Goal: Navigation & Orientation: Find specific page/section

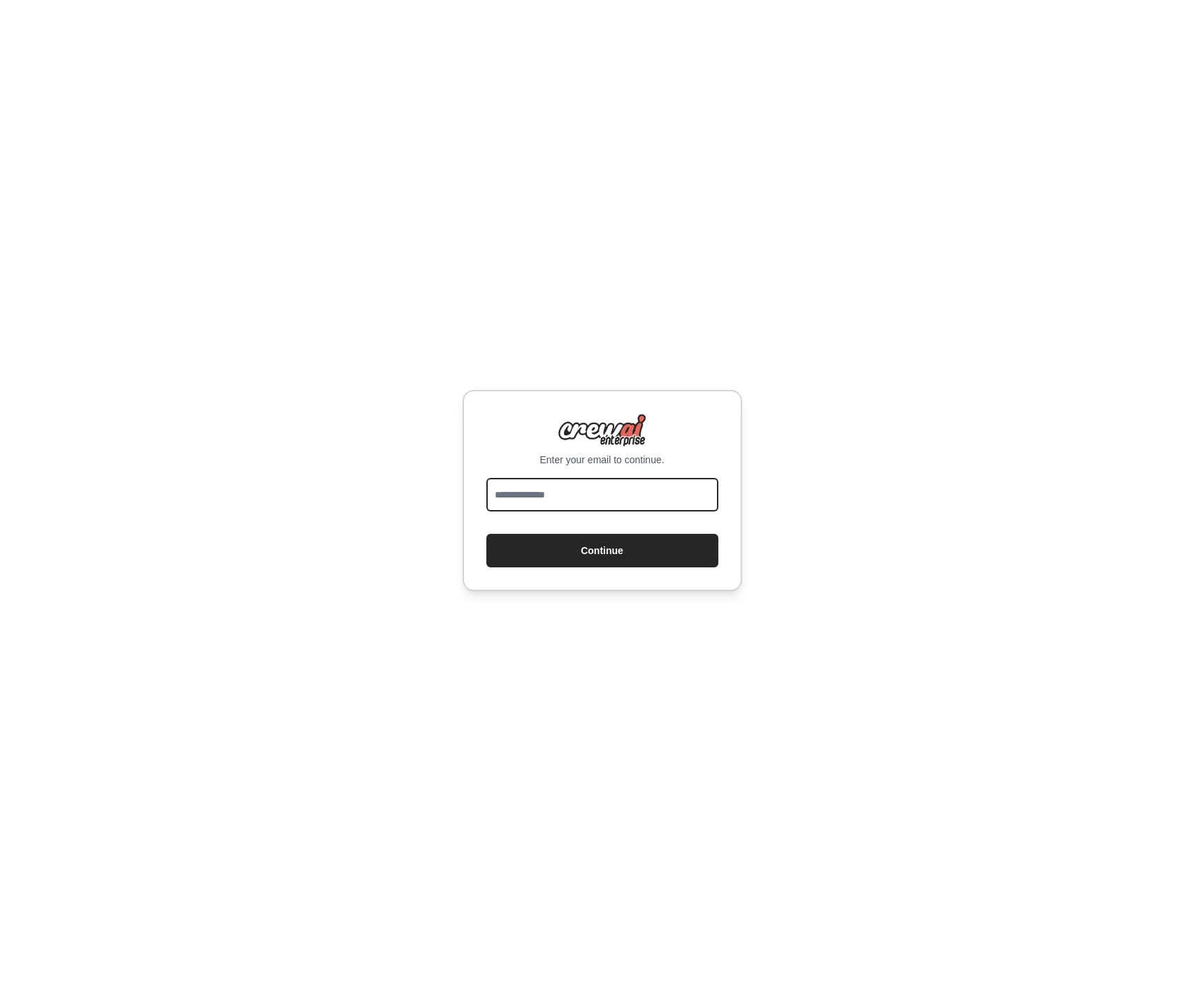
click at [585, 507] on input "email" at bounding box center [602, 495] width 232 height 34
type input "**********"
click at [566, 548] on button "Continue" at bounding box center [602, 551] width 232 height 34
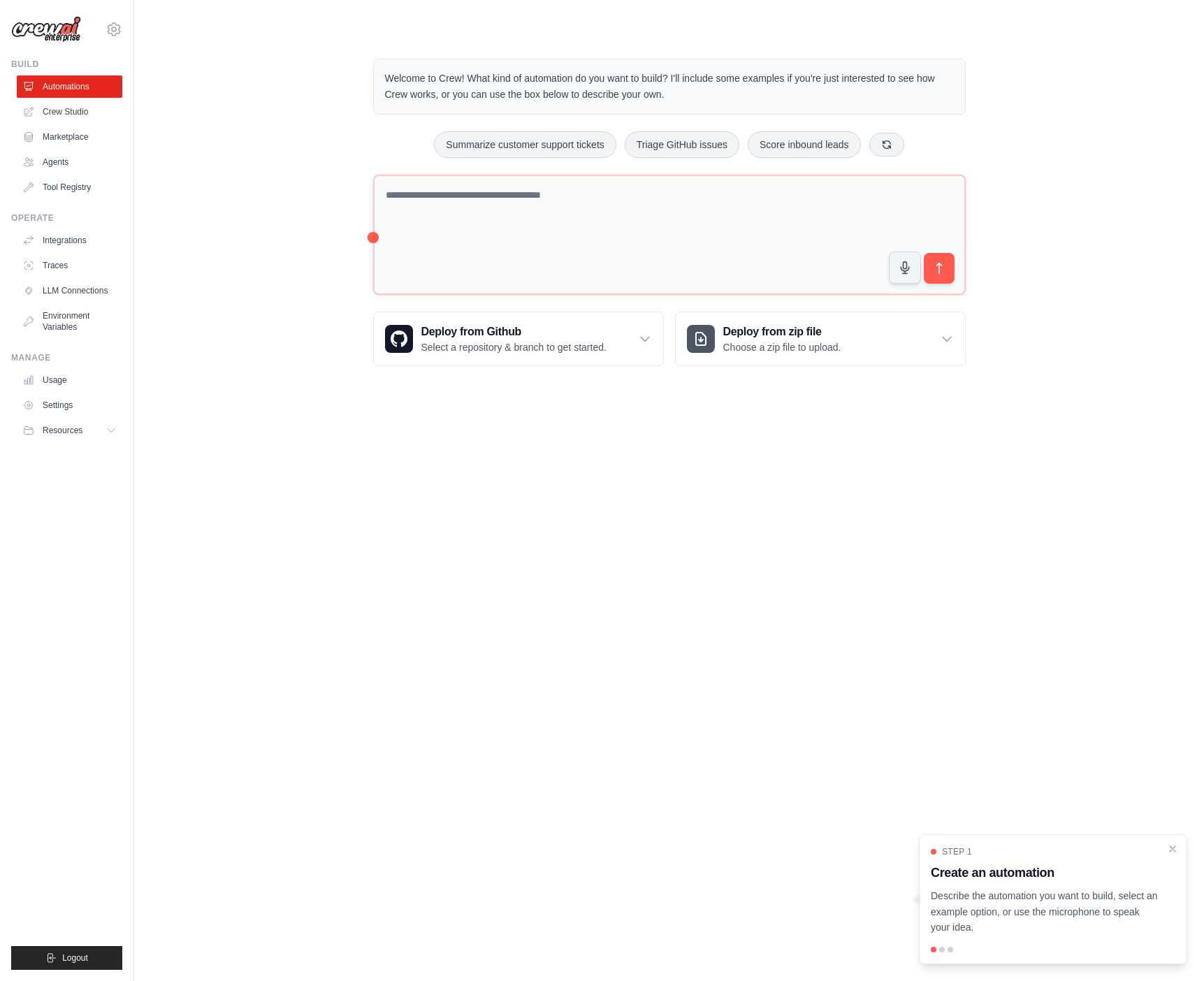
click at [63, 32] on img at bounding box center [46, 29] width 70 height 26
click at [112, 33] on icon at bounding box center [114, 29] width 17 height 17
click at [233, 40] on div "Welcome to Crew! What kind of automation do you want to build? I'll include som…" at bounding box center [669, 212] width 1025 height 352
click at [54, 35] on img at bounding box center [46, 29] width 70 height 26
click at [56, 35] on img at bounding box center [46, 29] width 70 height 26
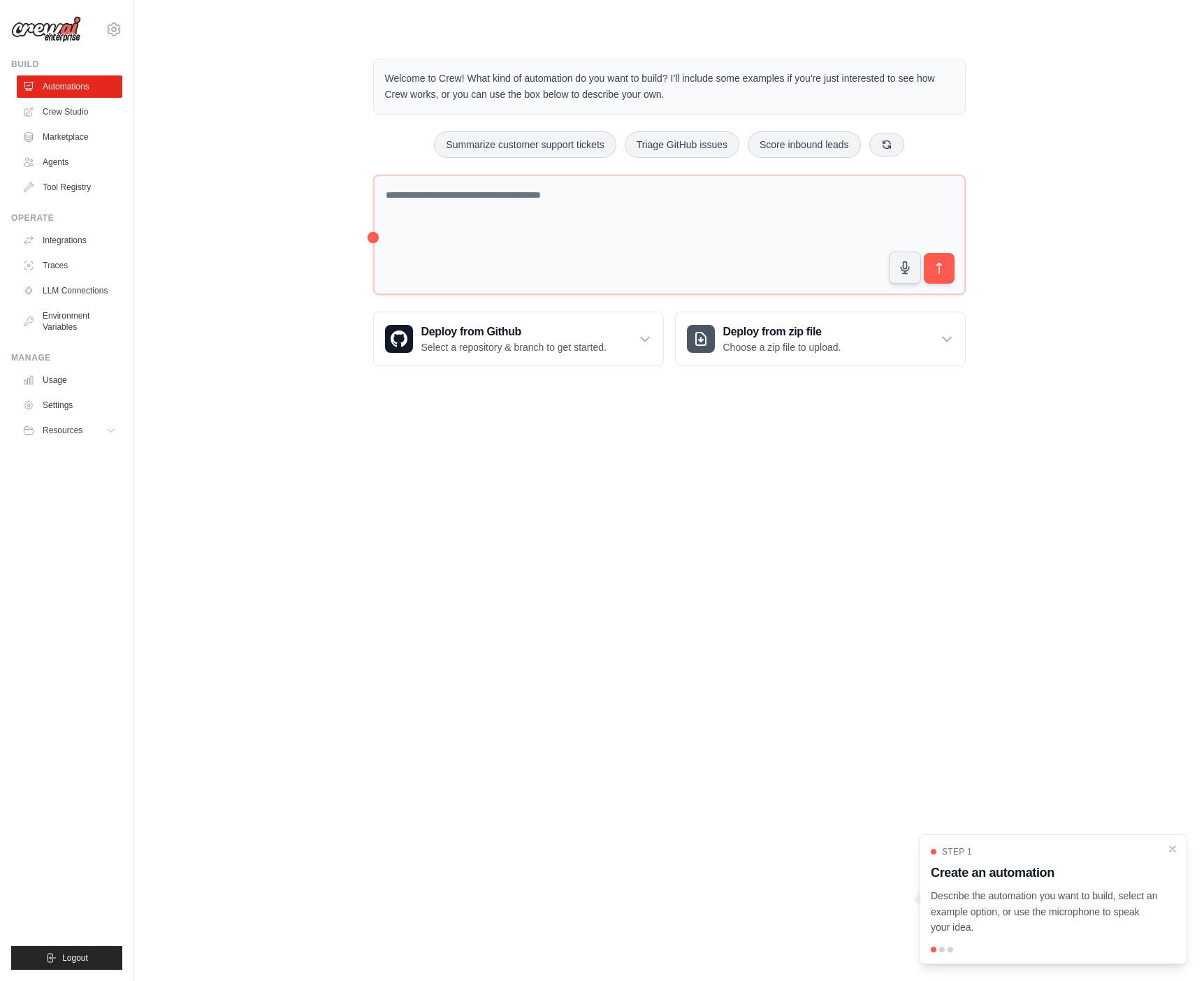
click at [56, 35] on img at bounding box center [46, 29] width 70 height 26
click at [79, 243] on link "Integrations" at bounding box center [70, 241] width 105 height 22
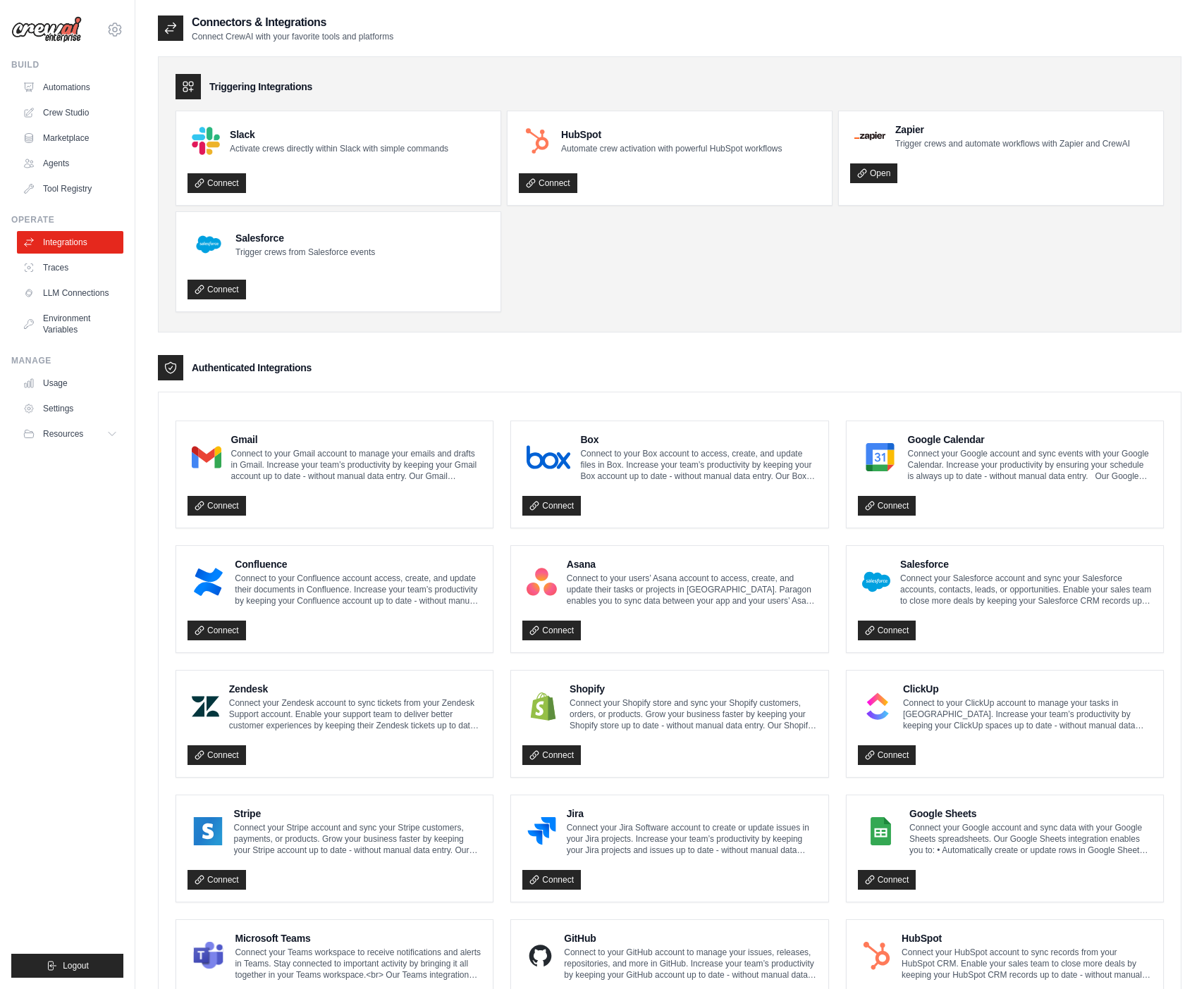
click at [54, 29] on img at bounding box center [46, 29] width 71 height 26
click at [62, 35] on img at bounding box center [46, 29] width 71 height 26
click at [66, 114] on link "Crew Studio" at bounding box center [71, 113] width 106 height 23
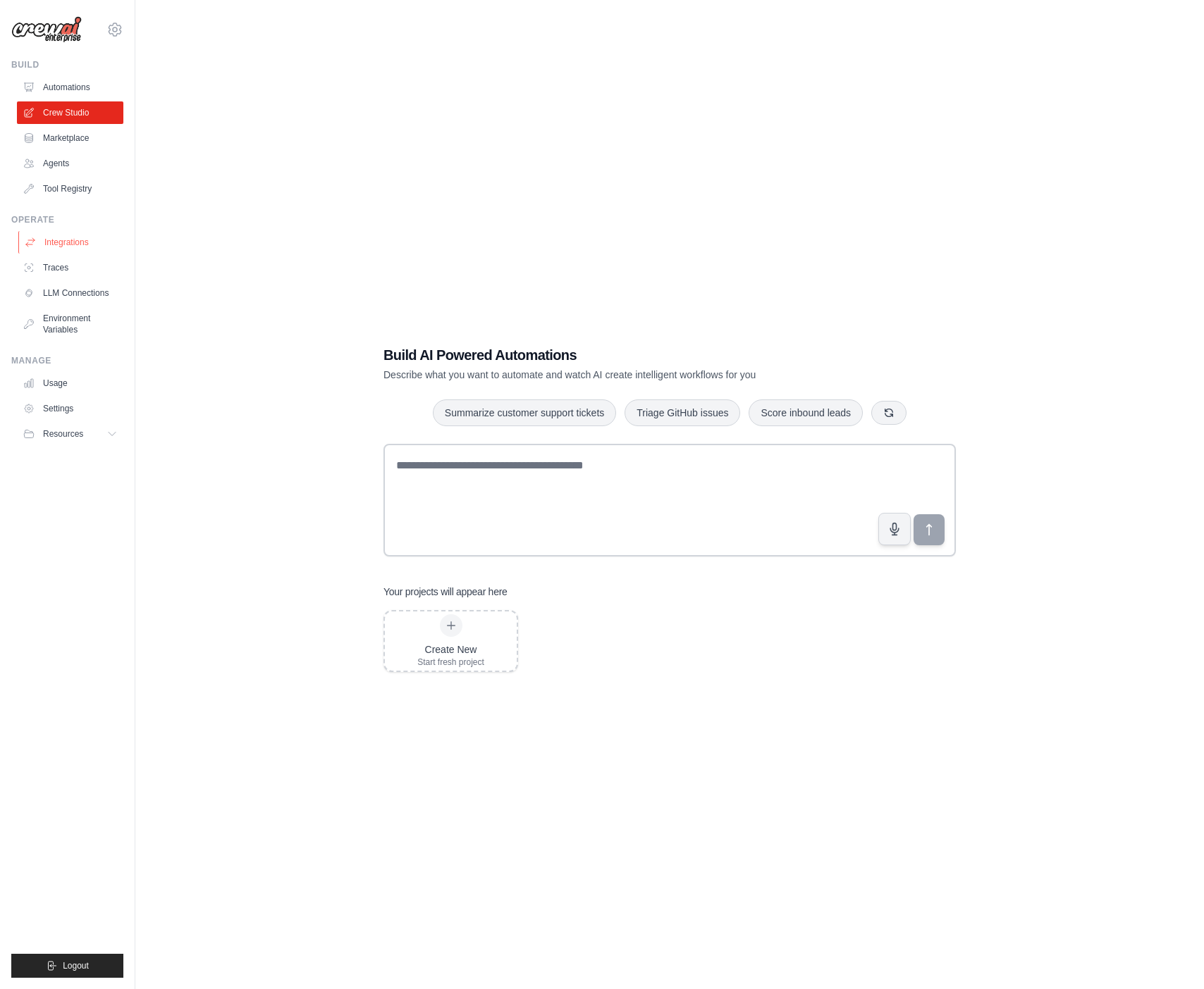
click at [59, 242] on link "Integrations" at bounding box center [71, 243] width 106 height 23
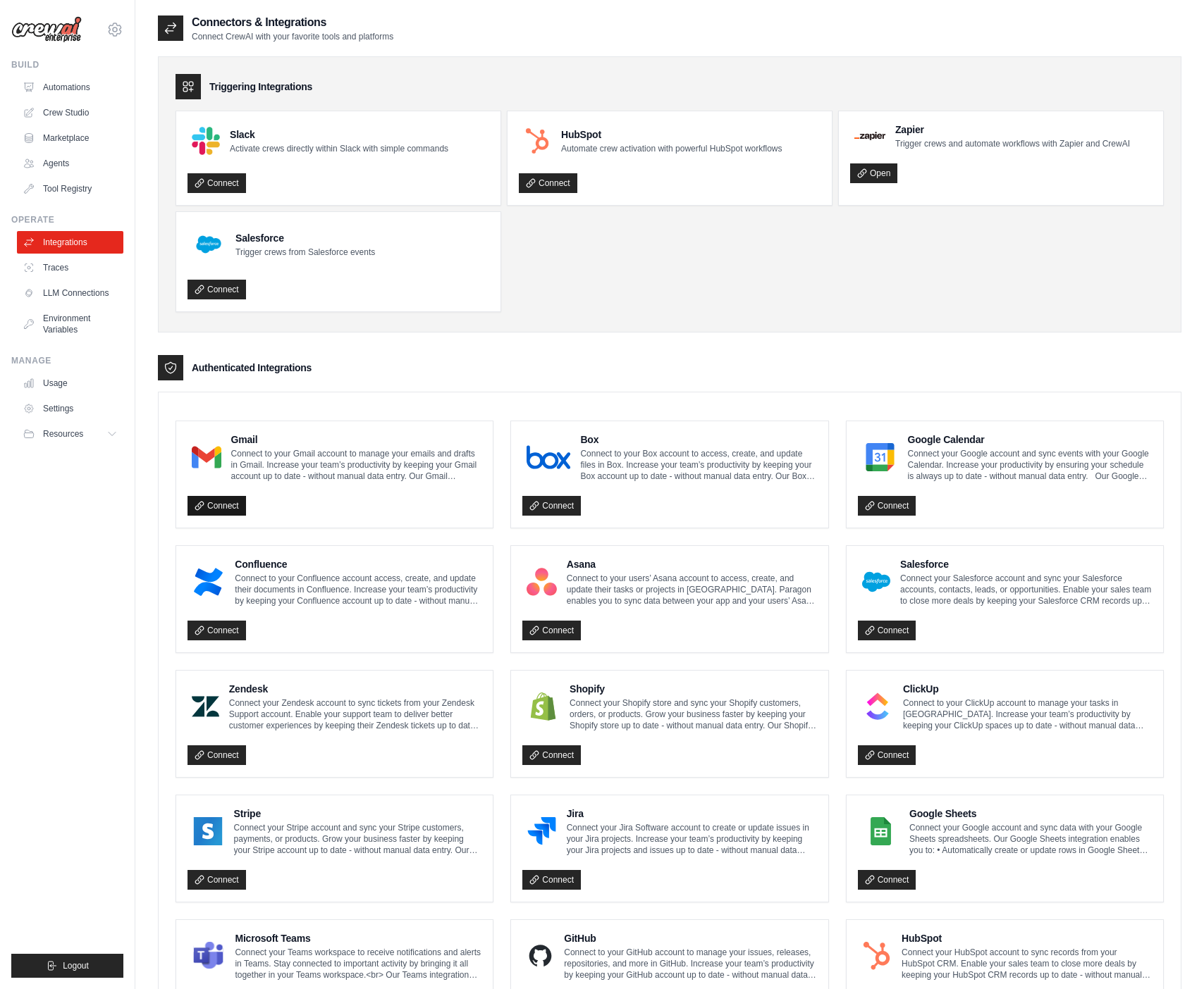
click at [221, 509] on link "Connect" at bounding box center [217, 505] width 58 height 20
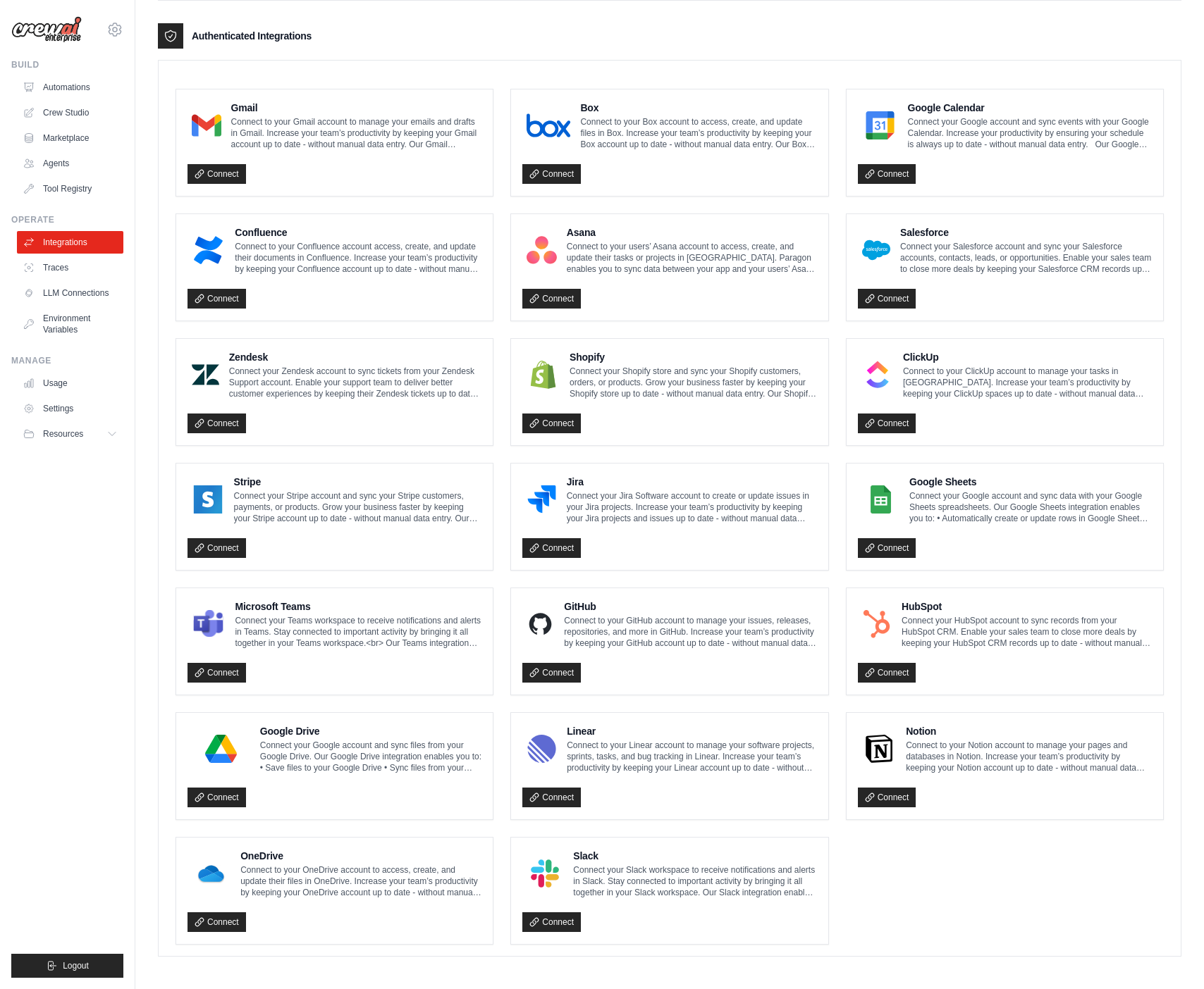
scroll to position [332, 0]
click at [223, 674] on link "Connect" at bounding box center [217, 672] width 58 height 20
click at [841, 23] on div "Authenticated Integrations" at bounding box center [669, 35] width 1023 height 25
